Goal: Transaction & Acquisition: Purchase product/service

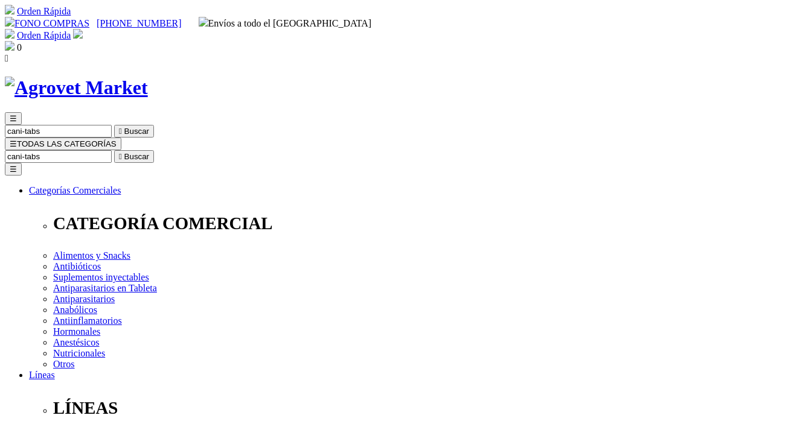
click at [83, 29] on img at bounding box center [78, 34] width 10 height 10
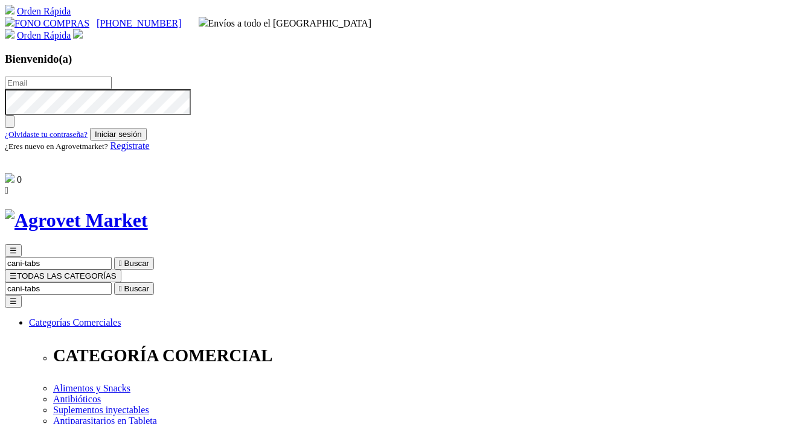
type input "[EMAIL_ADDRESS][DOMAIN_NAME]"
click at [10, 124] on img "button" at bounding box center [10, 124] width 0 height 0
click at [147, 141] on button "Iniciar sesión" at bounding box center [118, 134] width 57 height 13
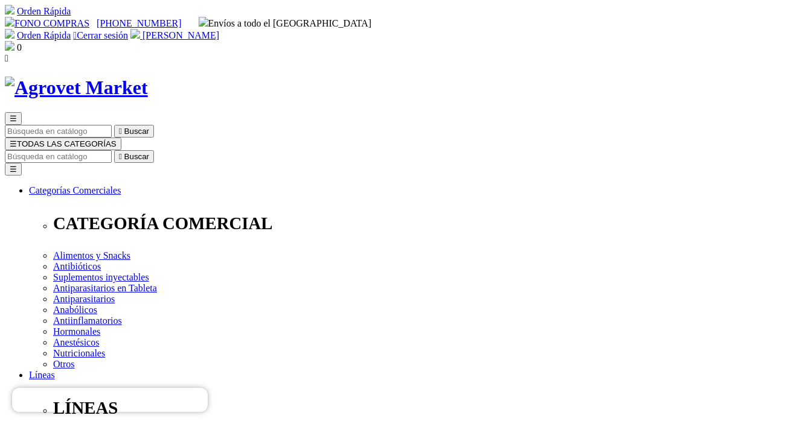
click at [17, 139] on span "☰" at bounding box center [13, 143] width 7 height 9
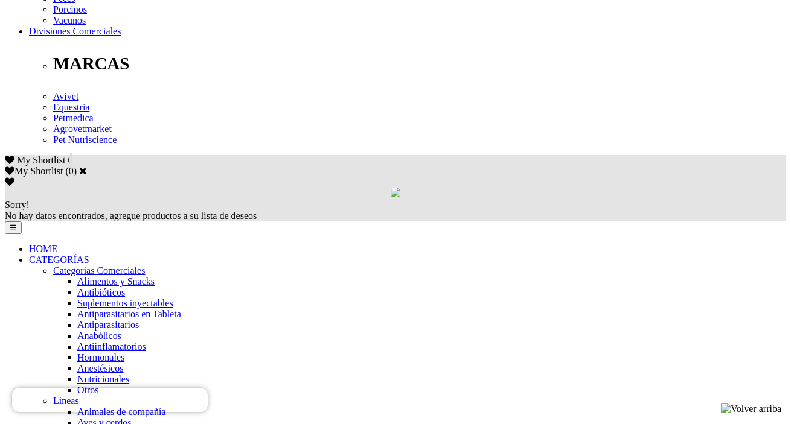
scroll to position [644, 0]
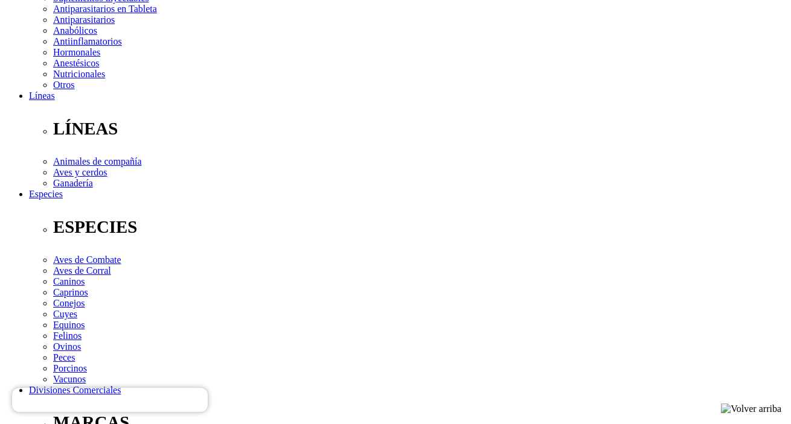
scroll to position [280, 0]
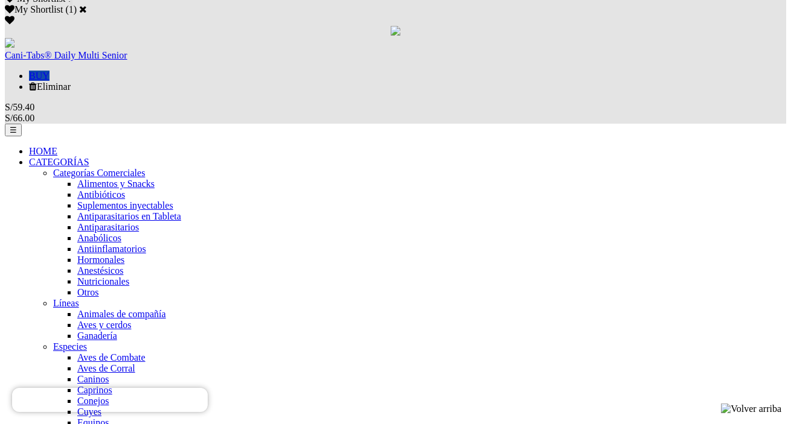
scroll to position [802, 0]
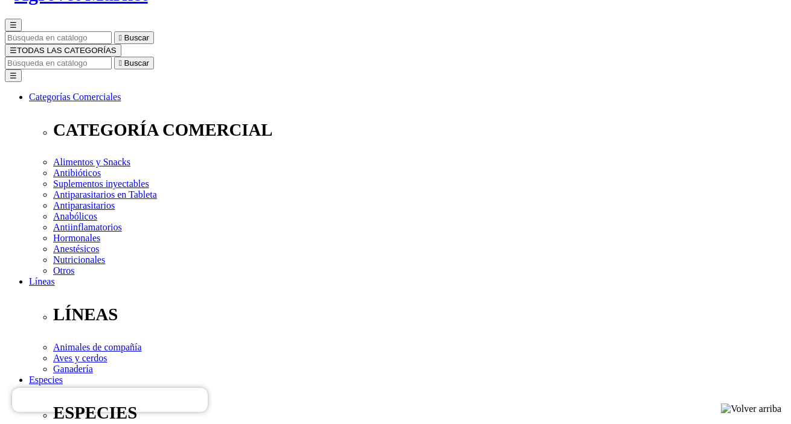
scroll to position [2, 0]
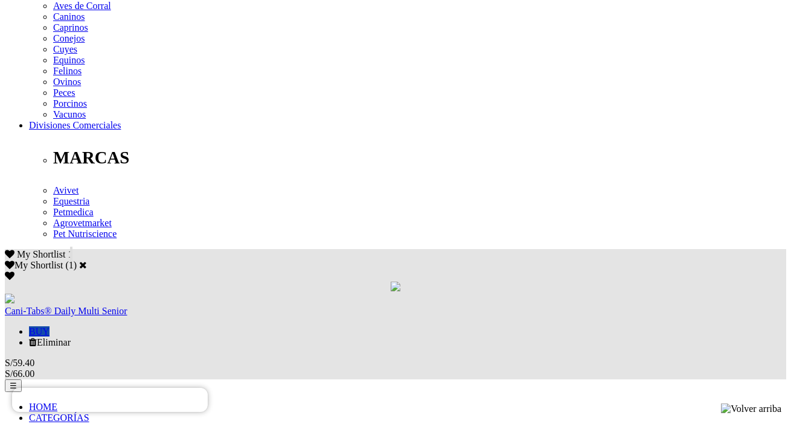
scroll to position [546, 0]
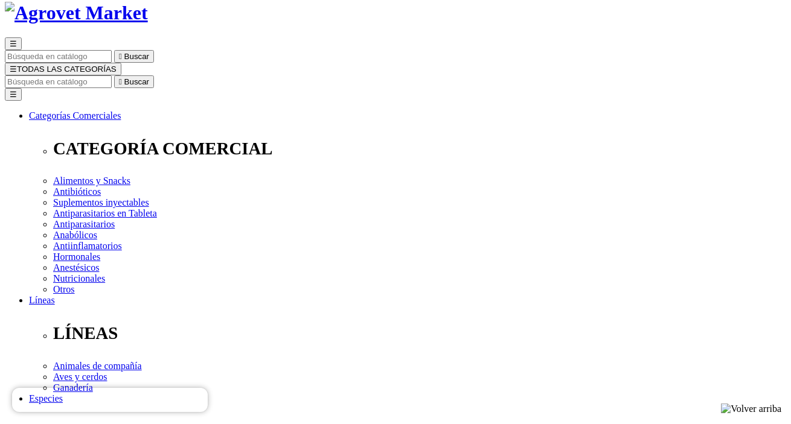
scroll to position [77, 0]
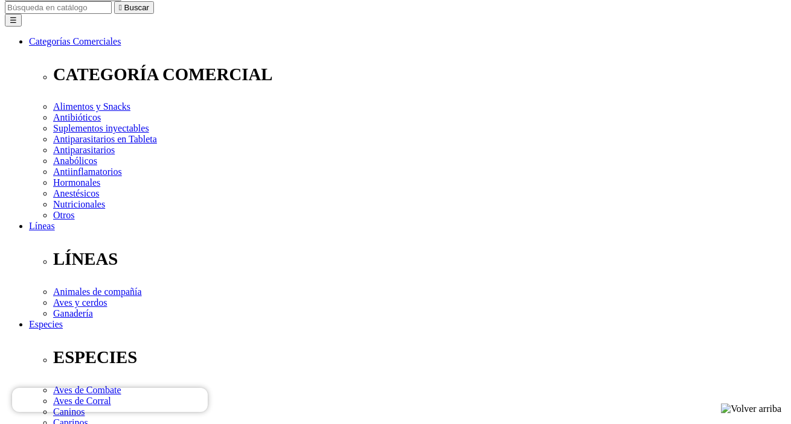
scroll to position [150, 0]
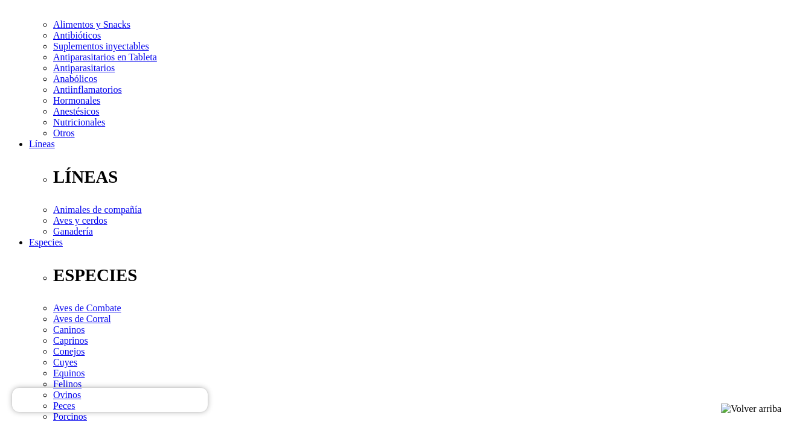
scroll to position [229, 0]
